Goal: Task Accomplishment & Management: Use online tool/utility

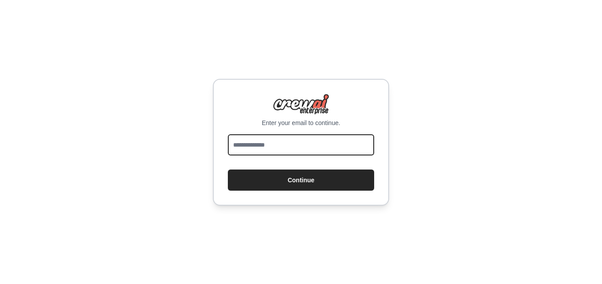
click at [346, 135] on input "email" at bounding box center [301, 145] width 146 height 21
type input "**********"
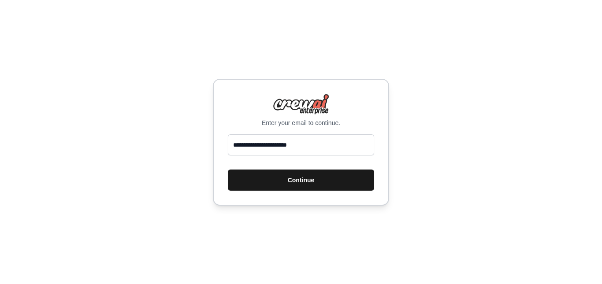
click at [303, 179] on button "Continue" at bounding box center [301, 180] width 146 height 21
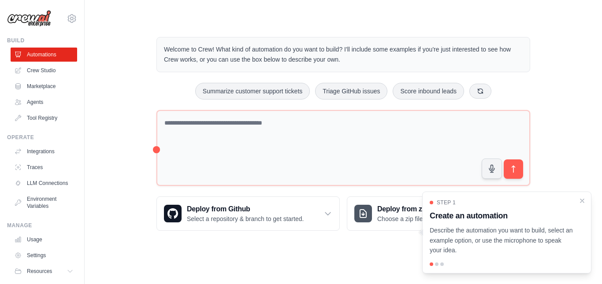
click at [399, 247] on main "Welcome to Crew! What kind of automation do you want to build? I'll include som…" at bounding box center [344, 127] width 518 height 254
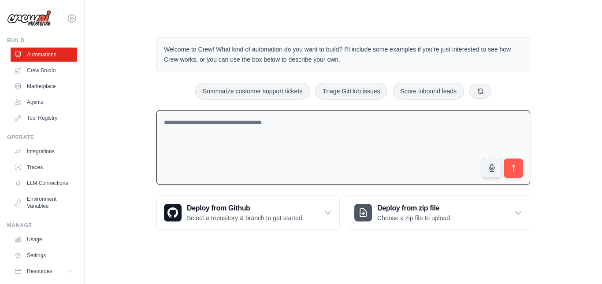
click at [303, 127] on textarea at bounding box center [344, 147] width 374 height 75
paste textarea "**********"
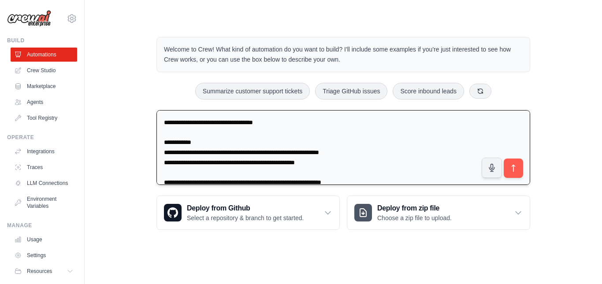
scroll to position [443, 0]
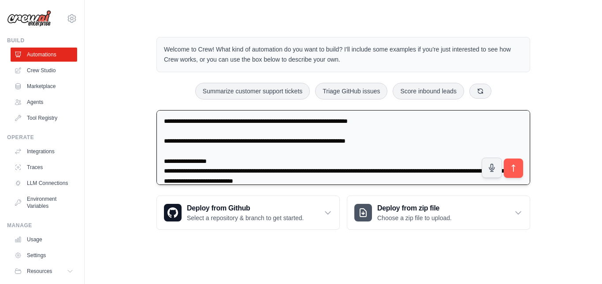
type textarea "**********"
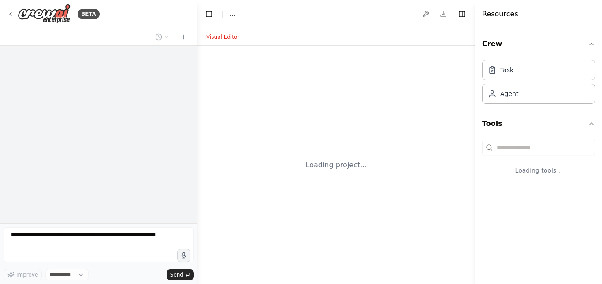
select select "****"
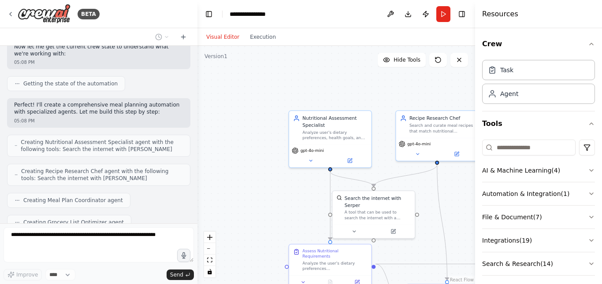
scroll to position [668, 0]
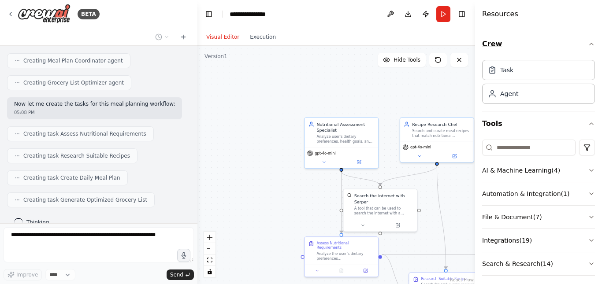
click at [588, 41] on icon "button" at bounding box center [591, 44] width 7 height 7
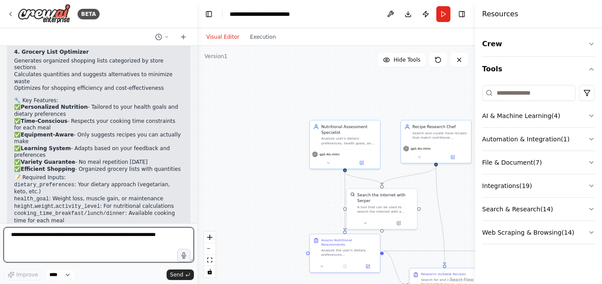
scroll to position [1091, 0]
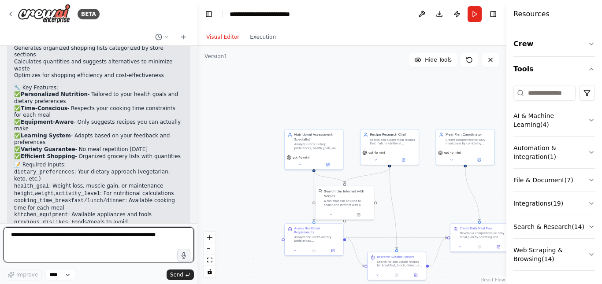
drag, startPoint x: 477, startPoint y: 71, endPoint x: 538, endPoint y: 71, distance: 61.3
click at [538, 71] on div "Resources Crew Tools AI & Machine Learning ( 4 ) Automation & Integration ( 1 )…" at bounding box center [555, 142] width 96 height 284
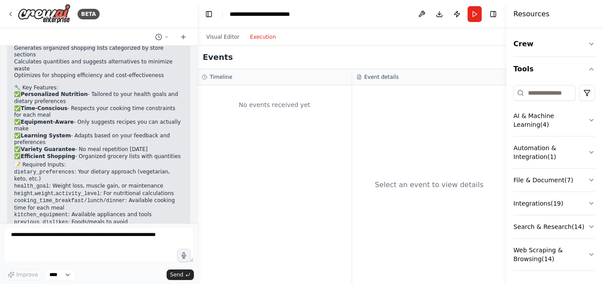
click at [259, 39] on button "Execution" at bounding box center [263, 37] width 37 height 11
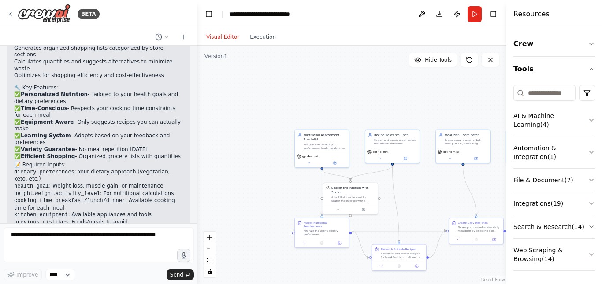
click at [218, 41] on button "Visual Editor" at bounding box center [223, 37] width 44 height 11
click at [592, 72] on icon "button" at bounding box center [591, 69] width 7 height 7
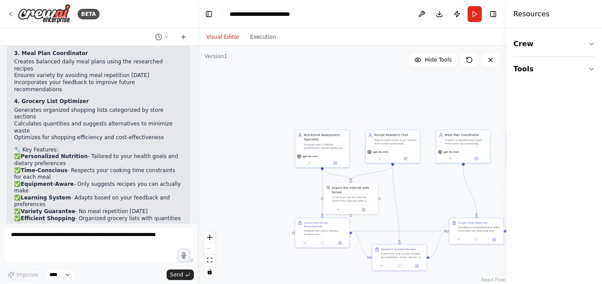
scroll to position [1050, 0]
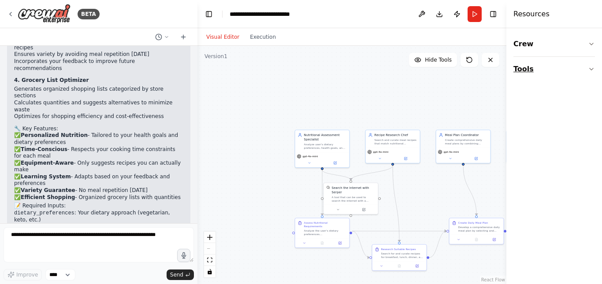
click at [525, 64] on button "Tools" at bounding box center [555, 69] width 82 height 25
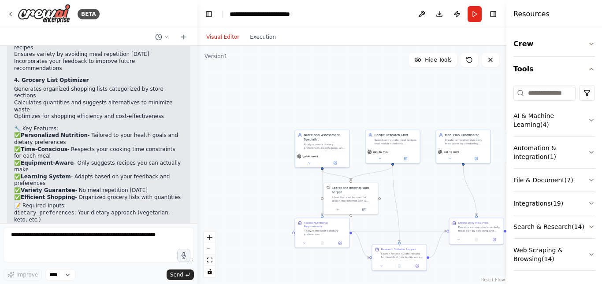
click at [583, 172] on button "File & Document ( 7 )" at bounding box center [555, 180] width 82 height 23
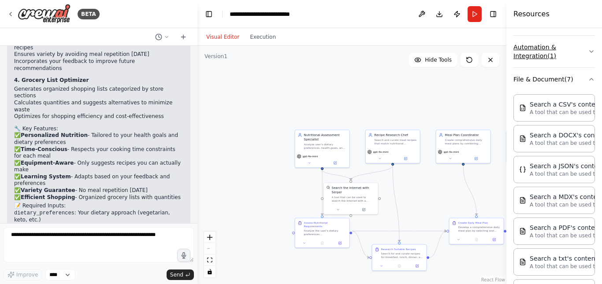
scroll to position [104, 0]
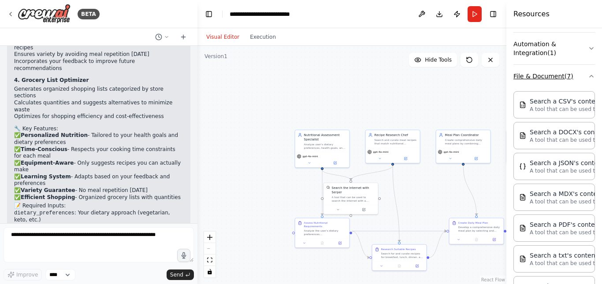
click at [587, 81] on button "File & Document ( 7 )" at bounding box center [555, 76] width 82 height 23
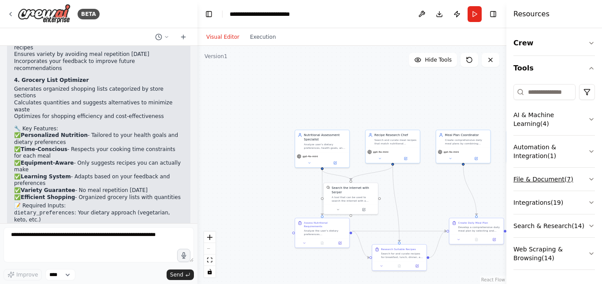
scroll to position [1, 0]
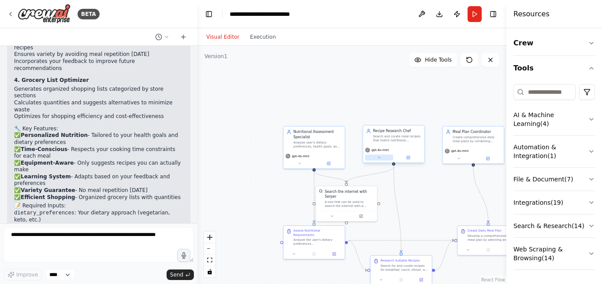
click at [385, 159] on button at bounding box center [379, 158] width 28 height 6
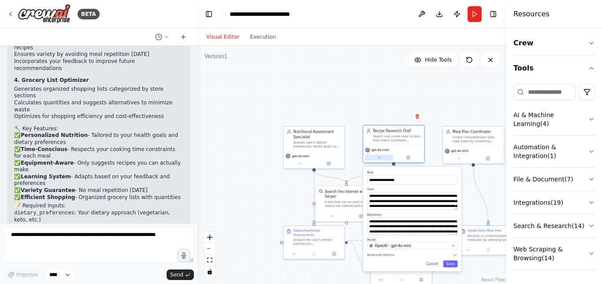
click at [382, 158] on button at bounding box center [379, 158] width 28 height 6
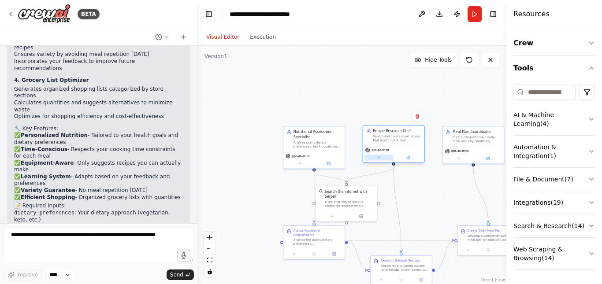
click at [382, 158] on button at bounding box center [379, 158] width 28 height 6
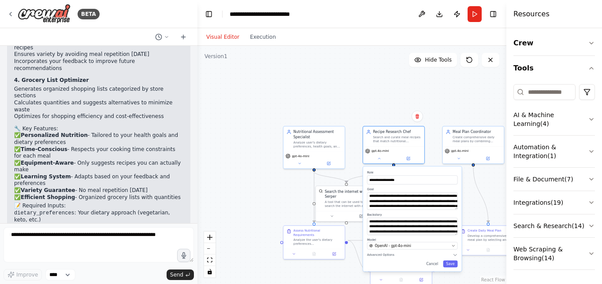
click at [423, 86] on div ".deletable-edge-delete-btn { width: 20px; height: 20px; border: 0px solid #ffff…" at bounding box center [352, 165] width 309 height 239
click at [378, 164] on div "**********" at bounding box center [394, 145] width 62 height 38
click at [380, 163] on div "gpt-4o-mini" at bounding box center [393, 154] width 61 height 17
click at [382, 159] on button at bounding box center [379, 158] width 28 height 6
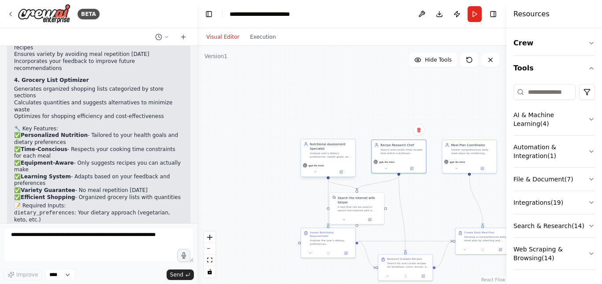
click at [316, 176] on div "gpt-4o-mini" at bounding box center [328, 168] width 54 height 15
click at [316, 174] on icon at bounding box center [316, 173] width 4 height 4
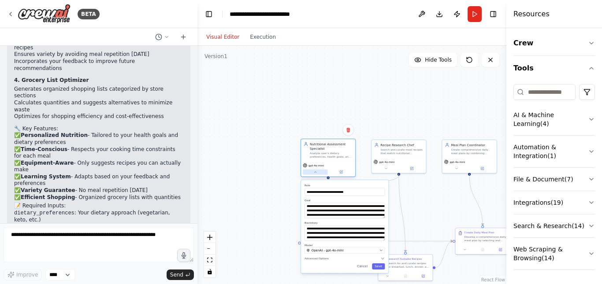
click at [316, 174] on icon at bounding box center [316, 173] width 4 height 4
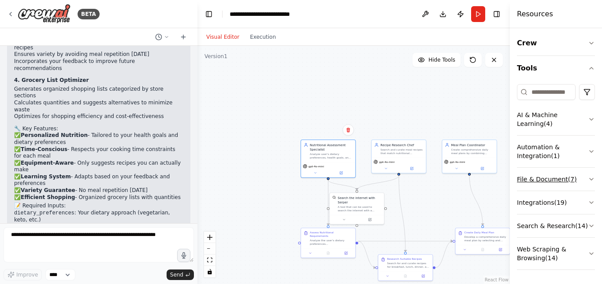
drag, startPoint x: 507, startPoint y: 179, endPoint x: 535, endPoint y: 178, distance: 28.3
click at [535, 178] on div "Resources Crew Tools AI & Machine Learning ( 4 ) Automation & Integration ( 1 )…" at bounding box center [556, 142] width 92 height 284
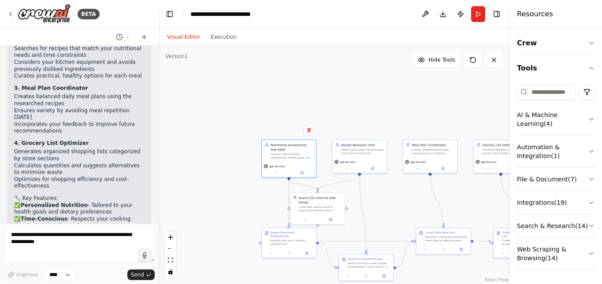
scroll to position [1188, 0]
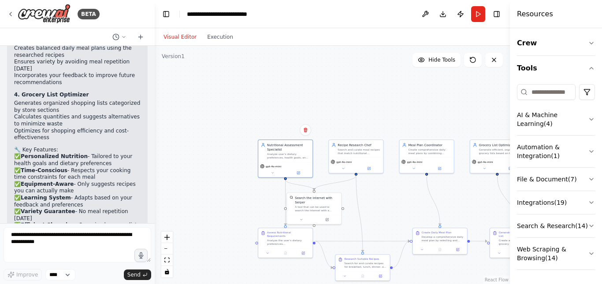
drag, startPoint x: 195, startPoint y: 123, endPoint x: 155, endPoint y: 124, distance: 40.2
click at [155, 124] on div "BETA Title: Adaptive Daily Meal Planner Agent Role & Goal: You are an intellige…" at bounding box center [301, 142] width 602 height 284
click at [166, 262] on icon "fit view" at bounding box center [166, 260] width 5 height 5
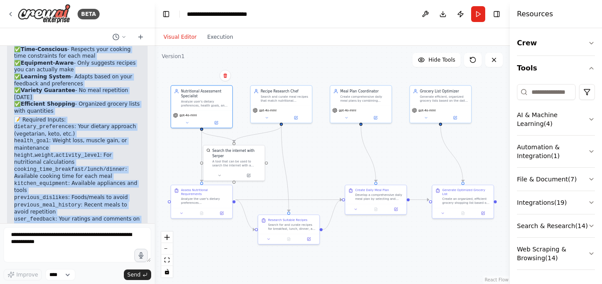
scroll to position [1318, 0]
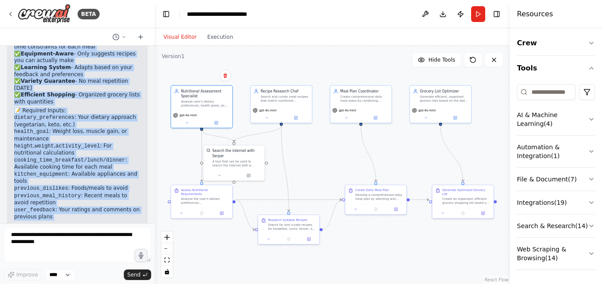
drag, startPoint x: 11, startPoint y: 129, endPoint x: 110, endPoint y: 200, distance: 122.3
click at [110, 200] on div "Perfect! I've created your Adaptive Daily Meal Planner automation with four spe…" at bounding box center [77, 7] width 141 height 503
copy div "Perfect! I've created your Adaptive Daily Meal Planner automation with four spe…"
click at [114, 226] on p "Your automation is ready to create adaptive, personalized meal plans that learn…" at bounding box center [77, 236] width 127 height 21
